Goal: Information Seeking & Learning: Learn about a topic

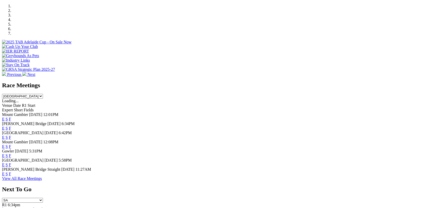
scroll to position [195, 0]
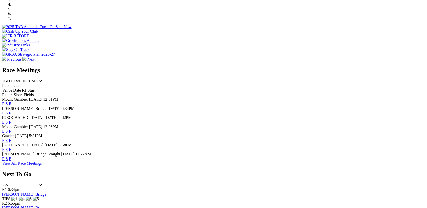
click at [5, 111] on link "E" at bounding box center [3, 113] width 3 height 4
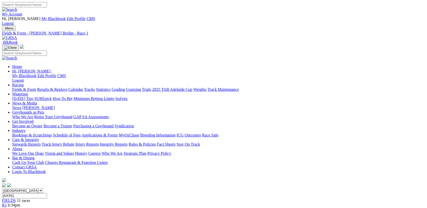
click at [7, 208] on link "R2" at bounding box center [4, 210] width 5 height 4
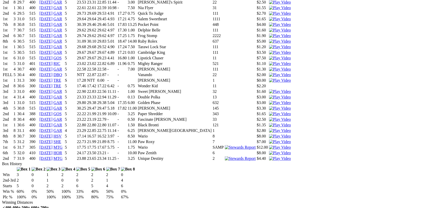
scroll to position [582, 0]
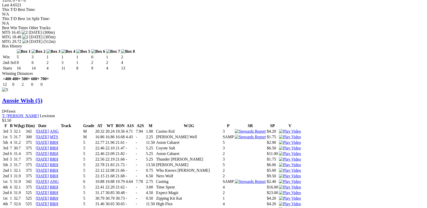
scroll to position [0, 0]
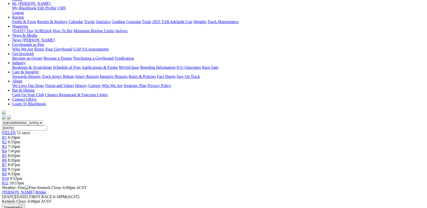
scroll to position [34, 0]
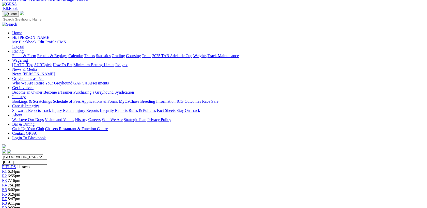
click at [20, 183] on span "7:41pm" at bounding box center [14, 185] width 12 height 4
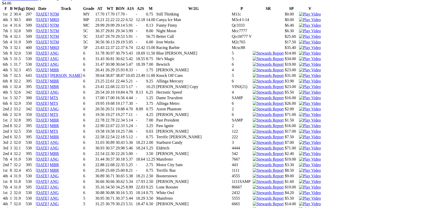
scroll to position [1116, 0]
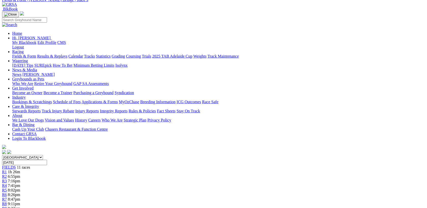
scroll to position [1, 0]
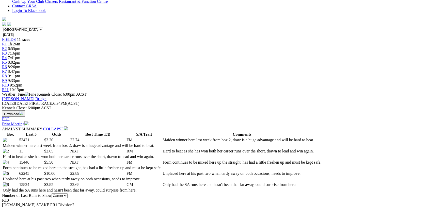
scroll to position [27, 0]
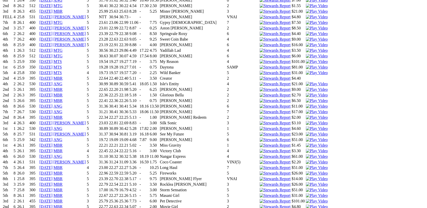
scroll to position [840, 0]
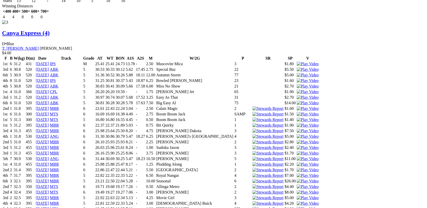
scroll to position [1179, 0]
